Goal: Find specific page/section: Find specific page/section

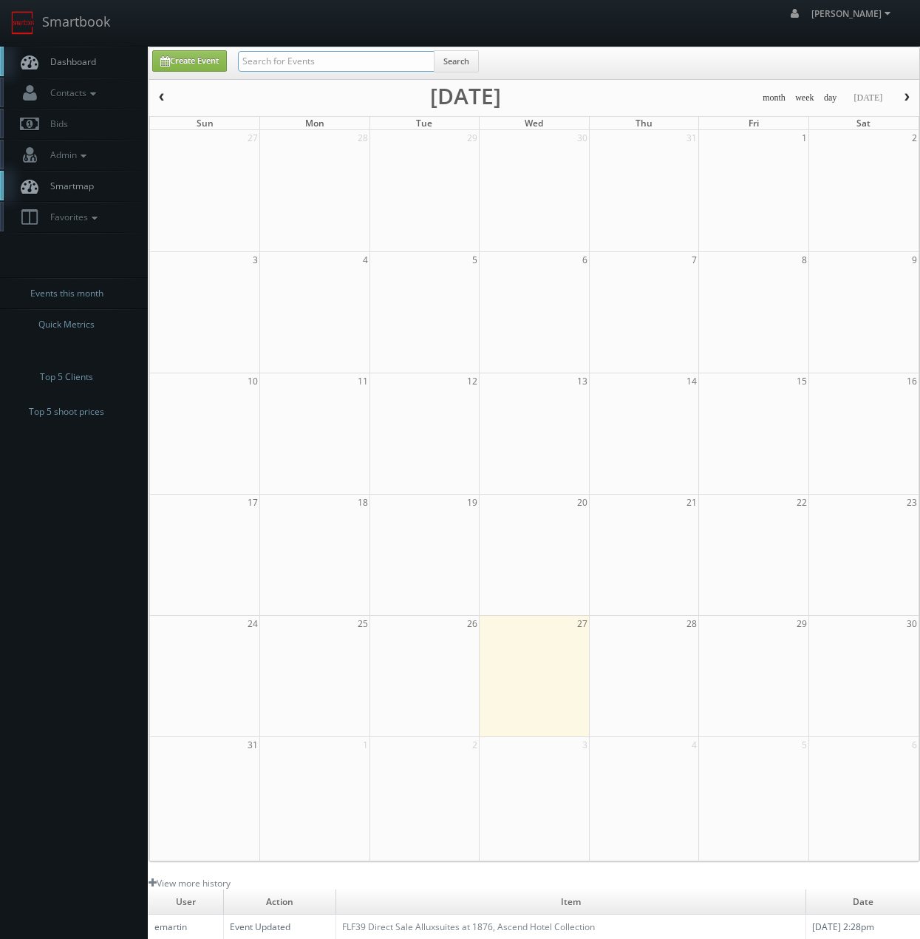
click at [299, 64] on input "text" at bounding box center [336, 61] width 197 height 21
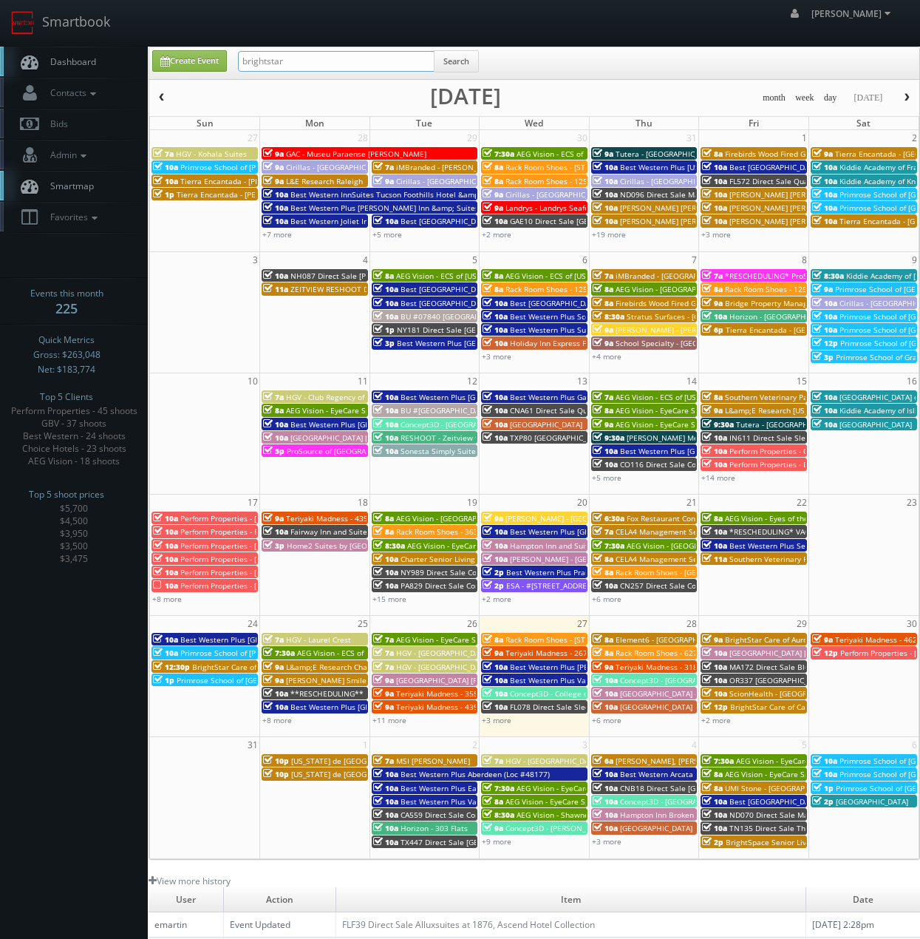
type input "brightstar"
drag, startPoint x: 306, startPoint y: 63, endPoint x: 298, endPoint y: 64, distance: 8.3
click at [307, 63] on input "text" at bounding box center [336, 61] width 197 height 21
type input "carlsbad"
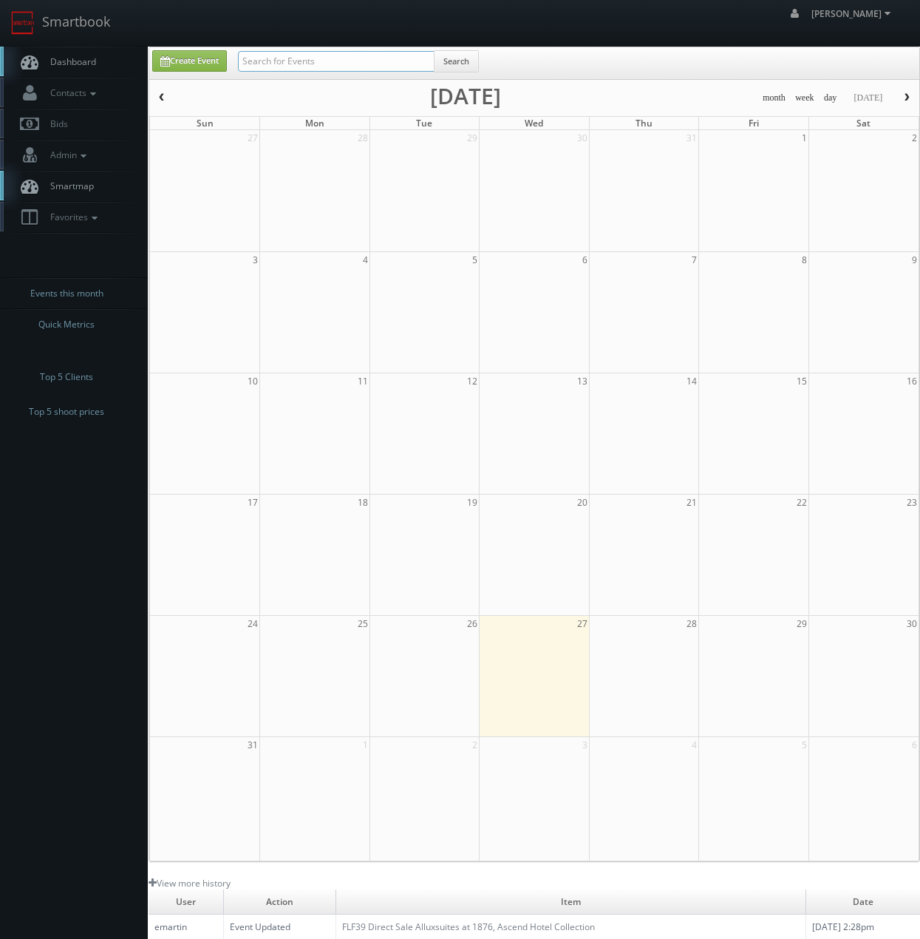
click at [299, 67] on input "text" at bounding box center [336, 61] width 197 height 21
type input "brightstar"
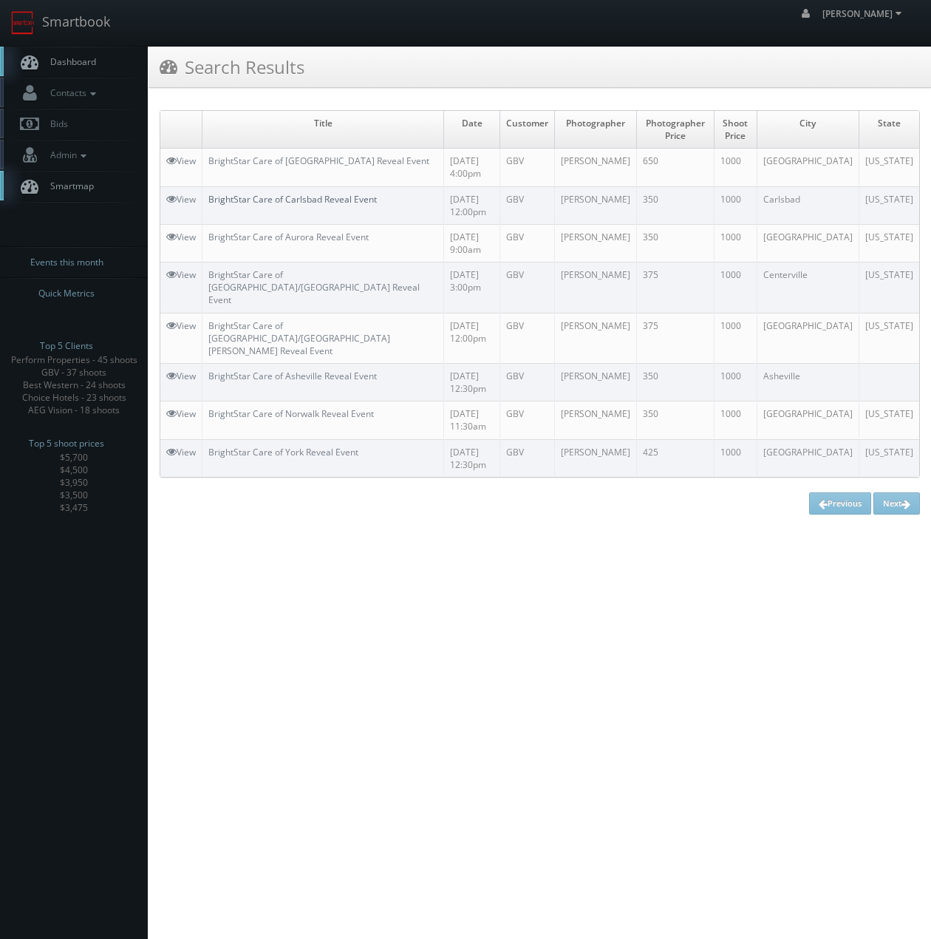
click at [259, 203] on link "BrightStar Care of Carlsbad Reveal Event" at bounding box center [292, 199] width 169 height 13
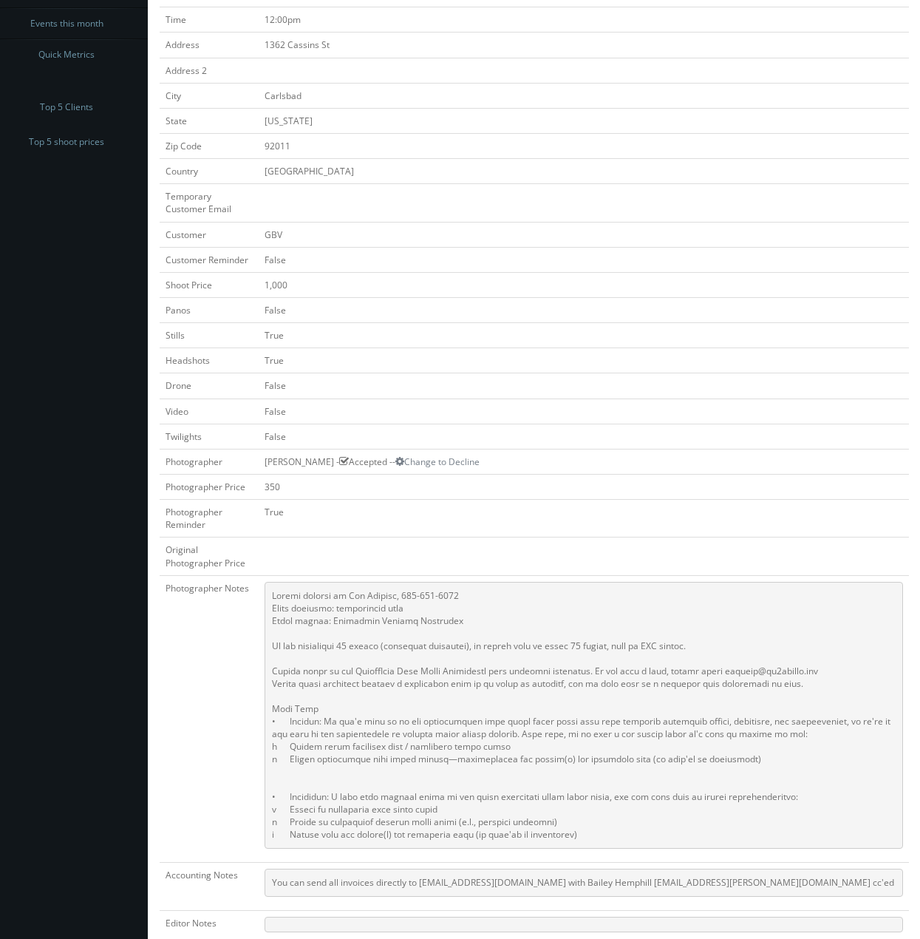
scroll to position [625, 0]
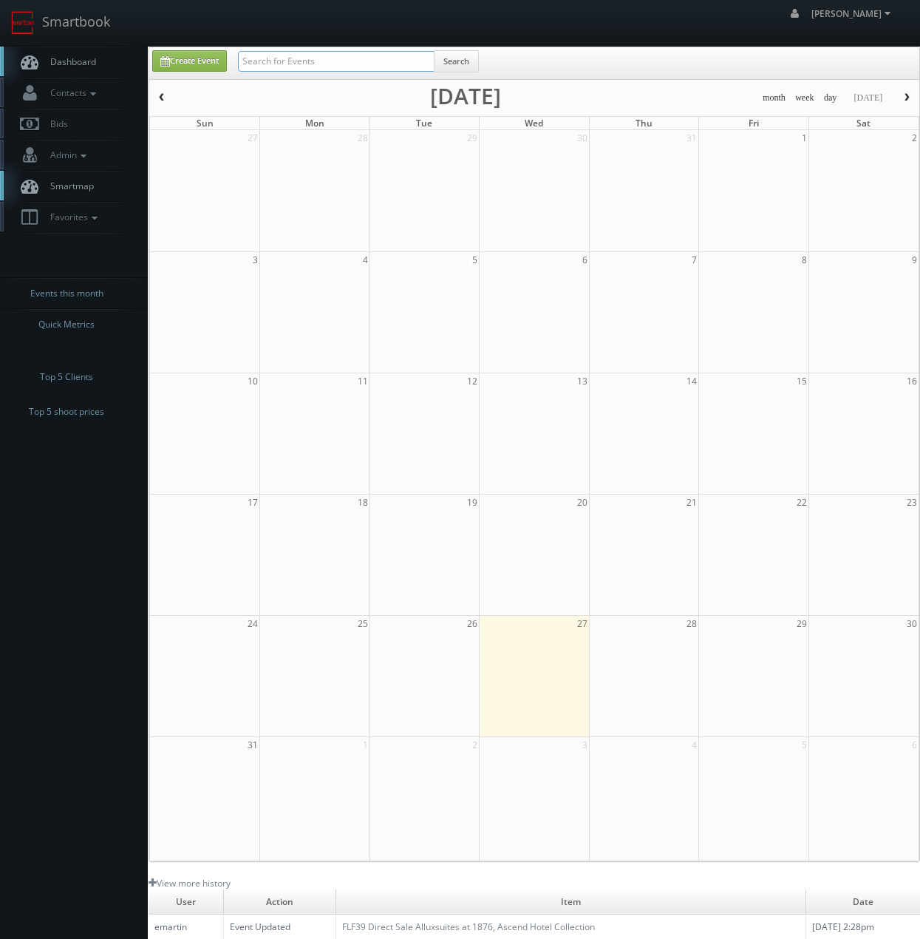
click at [305, 63] on input "text" at bounding box center [336, 61] width 197 height 21
type input "reva"
